Goal: Find specific page/section: Find specific page/section

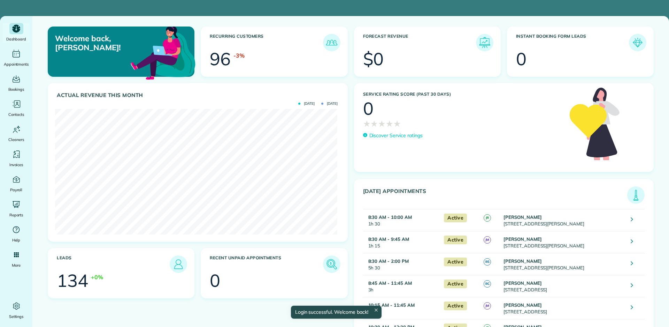
scroll to position [126, 282]
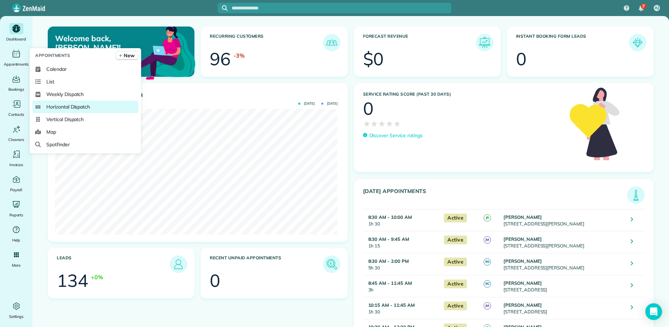
click at [73, 108] on span "Horizontal Dispatch" at bounding box center [68, 106] width 44 height 7
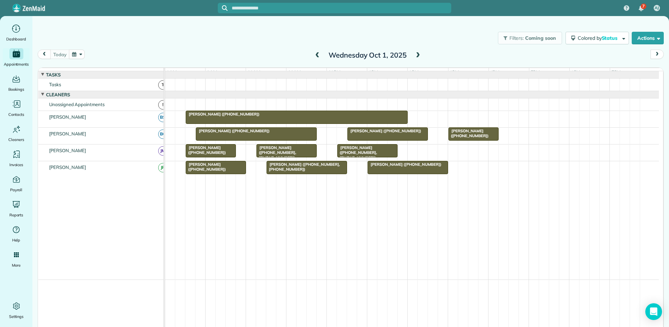
click at [414, 53] on span at bounding box center [418, 55] width 8 height 6
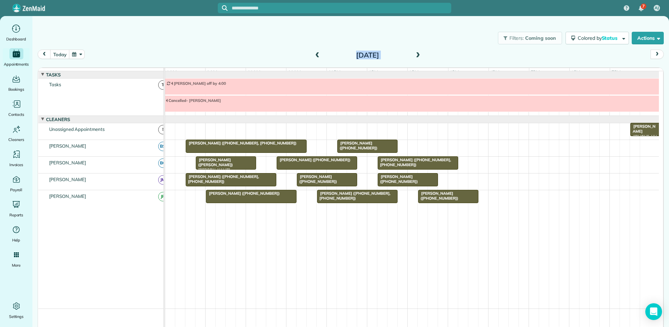
click at [317, 50] on div "[DATE]" at bounding box center [368, 55] width 112 height 11
click at [315, 59] on span at bounding box center [318, 55] width 8 height 10
